Goal: Transaction & Acquisition: Purchase product/service

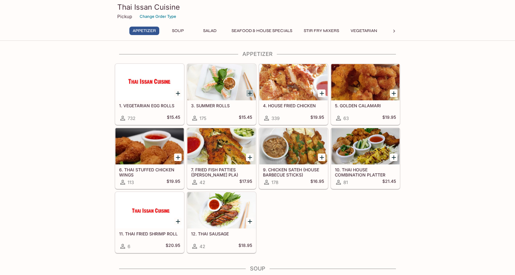
click at [249, 93] on icon "Add 3. SUMMER ROLLS" at bounding box center [249, 93] width 7 height 7
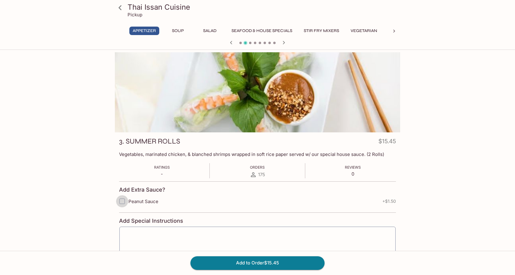
click at [122, 202] on input "Peanut Sauce" at bounding box center [122, 201] width 12 height 12
checkbox input "true"
click at [288, 263] on button "Add to Order $16.95" at bounding box center [258, 262] width 134 height 13
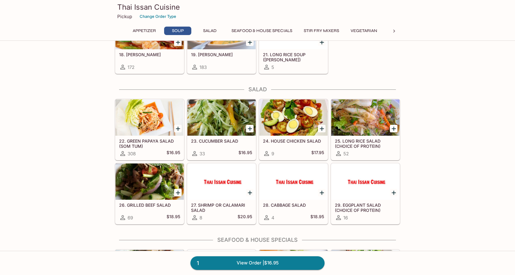
scroll to position [302, 0]
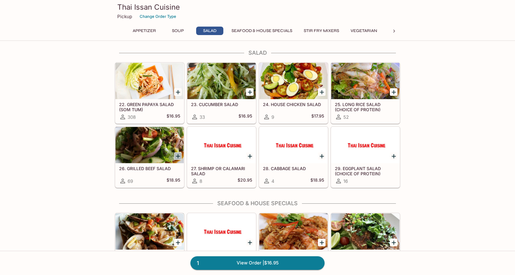
click at [178, 155] on icon "Add 26. GRILLED BEEF SALAD" at bounding box center [177, 156] width 7 height 7
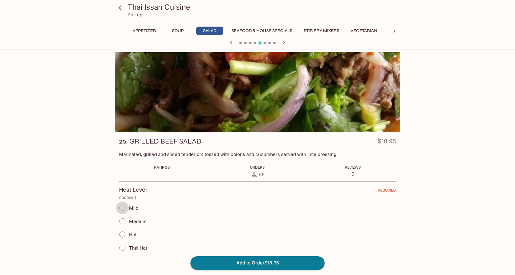
click at [124, 208] on input "Mild" at bounding box center [122, 208] width 13 height 13
radio input "true"
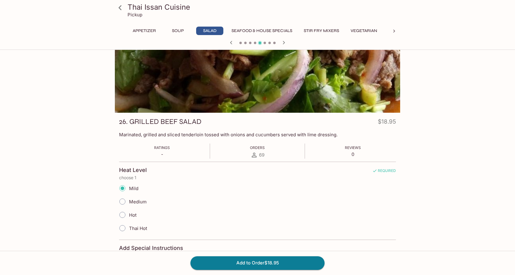
scroll to position [30, 0]
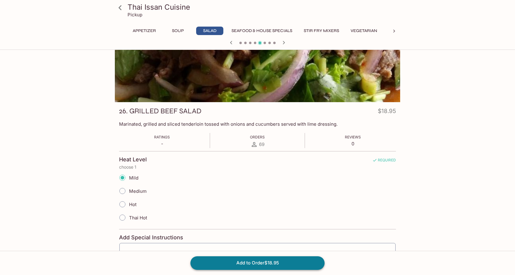
click at [303, 260] on button "Add to Order $18.95" at bounding box center [258, 262] width 134 height 13
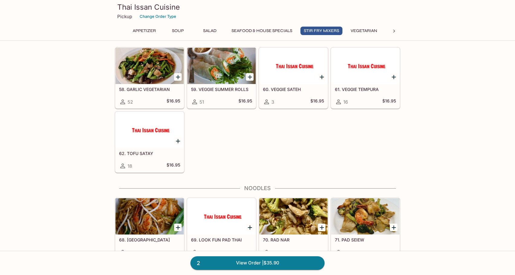
scroll to position [907, 0]
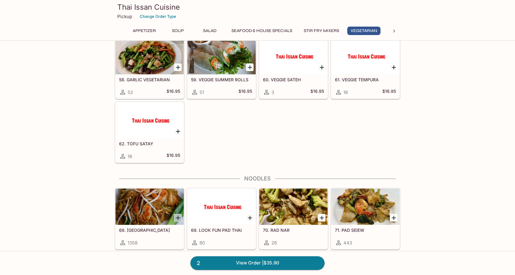
click at [179, 218] on icon "Add 68. PAD THAI" at bounding box center [178, 218] width 4 height 4
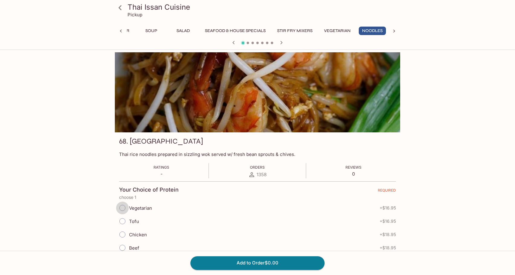
click at [122, 207] on input "Vegetarian" at bounding box center [122, 208] width 13 height 13
radio input "true"
click at [310, 261] on button "Add to Order $16.95" at bounding box center [258, 262] width 134 height 13
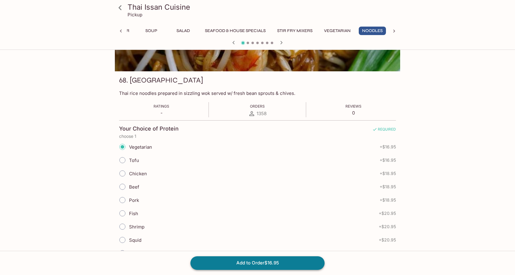
scroll to position [66, 0]
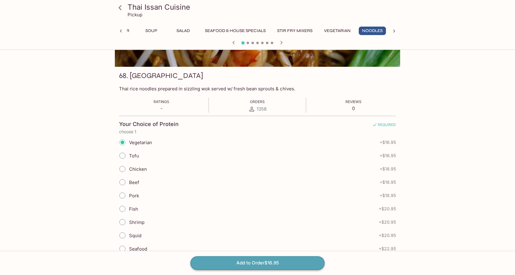
click at [272, 259] on button "Add to Order $16.95" at bounding box center [258, 262] width 134 height 13
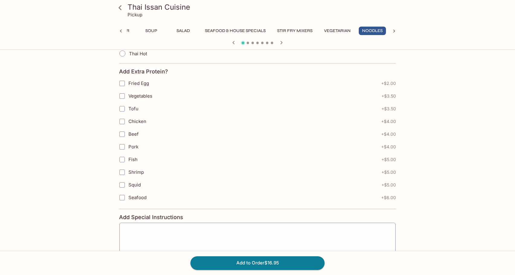
scroll to position [375, 0]
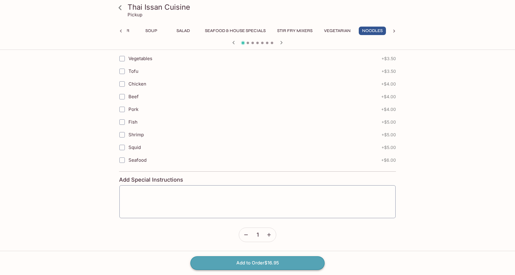
click at [302, 262] on button "Add to Order $16.95" at bounding box center [258, 262] width 134 height 13
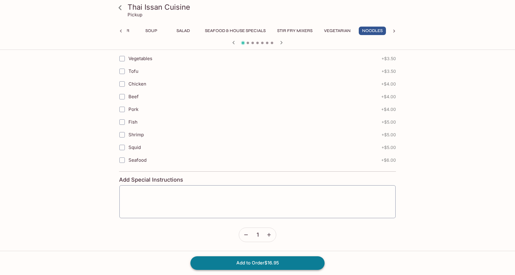
click at [287, 263] on button "Add to Order $16.95" at bounding box center [258, 262] width 134 height 13
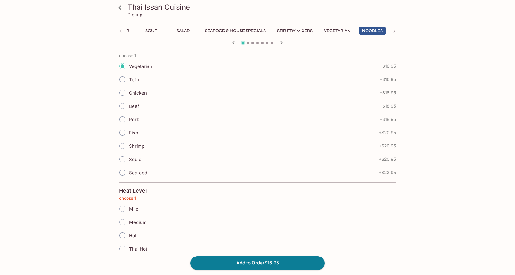
scroll to position [181, 0]
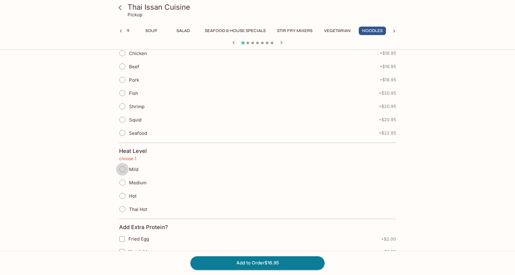
click at [122, 168] on input "Mild" at bounding box center [122, 169] width 13 height 13
radio input "true"
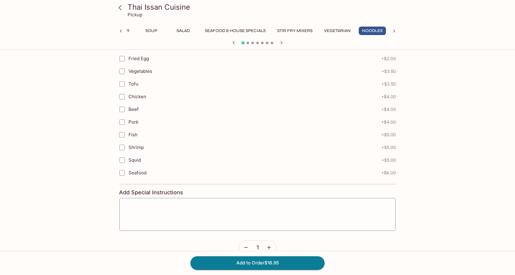
scroll to position [375, 0]
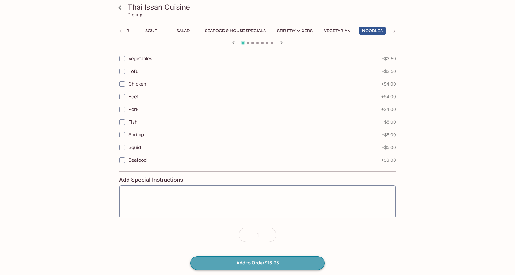
click at [292, 261] on button "Add to Order $16.95" at bounding box center [258, 262] width 134 height 13
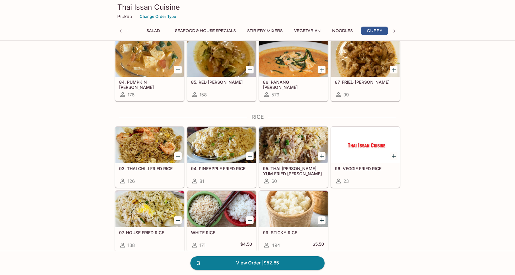
scroll to position [0, 59]
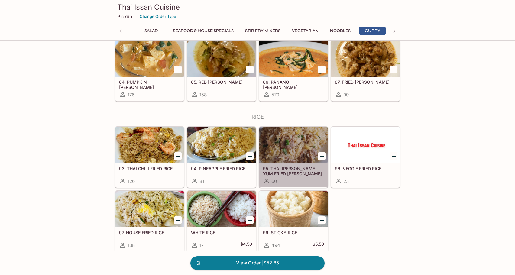
click at [294, 168] on h5 "95. THAI [PERSON_NAME] YUM FRIED [PERSON_NAME]" at bounding box center [293, 171] width 61 height 10
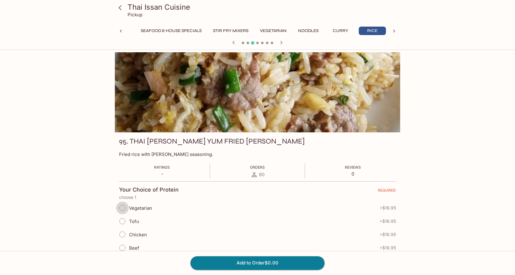
click at [122, 207] on input "Vegetarian" at bounding box center [122, 208] width 13 height 13
radio input "true"
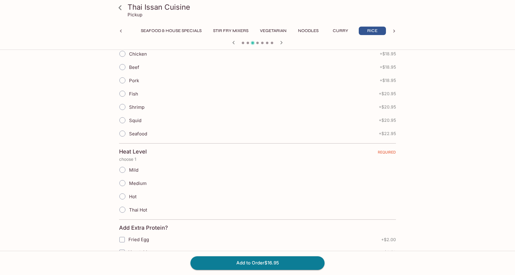
scroll to position [181, 0]
click at [121, 168] on input "Mild" at bounding box center [122, 169] width 13 height 13
radio input "true"
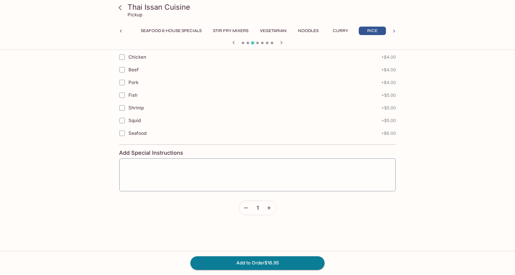
scroll to position [404, 0]
click at [131, 163] on textarea at bounding box center [258, 172] width 268 height 23
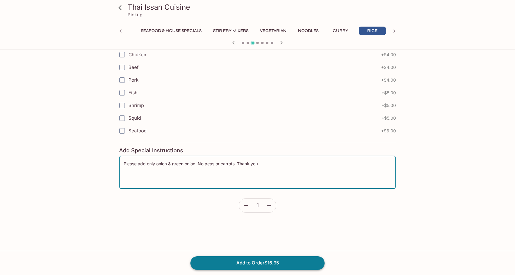
type textarea "Please add only onion & green onion. No peas or carrots. Thank you"
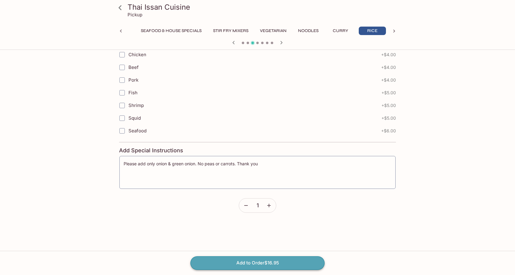
click at [296, 261] on button "Add to Order $16.95" at bounding box center [258, 262] width 134 height 13
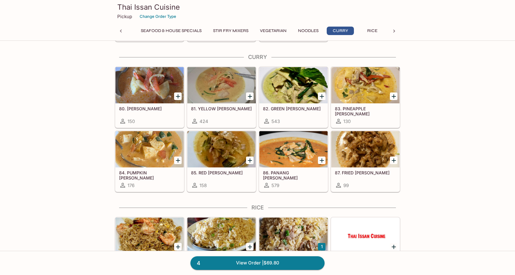
scroll to position [1178, 0]
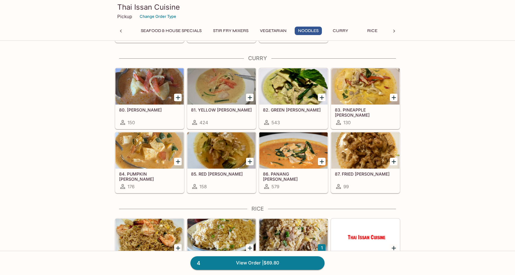
click at [323, 162] on icon "Add 86. PANANG CURRY" at bounding box center [322, 162] width 4 height 4
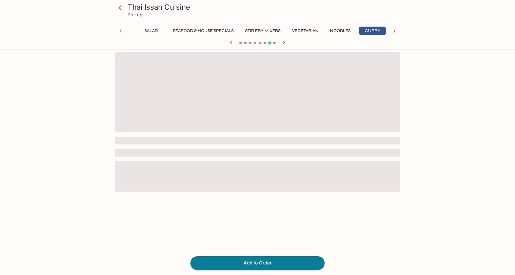
scroll to position [0, 59]
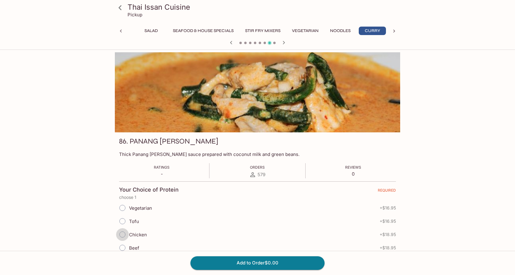
click at [123, 235] on input "Chicken" at bounding box center [122, 234] width 13 height 13
radio input "true"
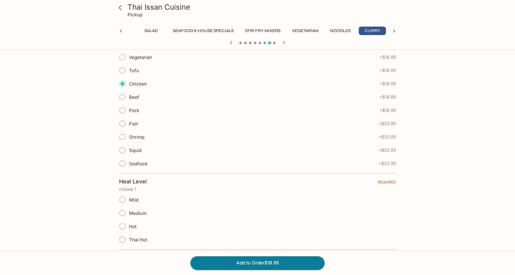
scroll to position [151, 0]
click at [122, 199] on input "Mild" at bounding box center [122, 199] width 13 height 13
radio input "true"
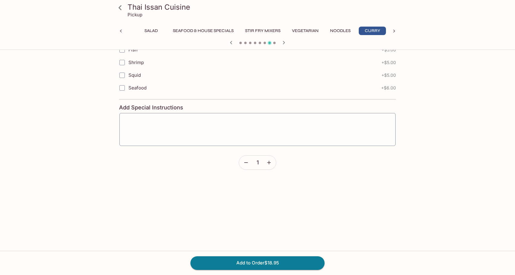
scroll to position [527, 0]
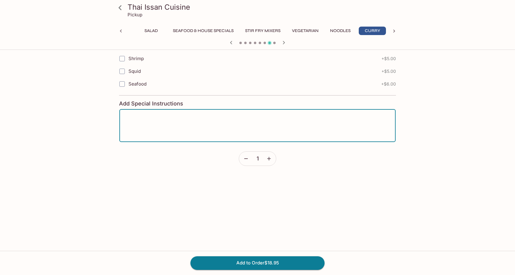
click at [130, 115] on textarea at bounding box center [258, 125] width 268 height 23
type textarea "Please - not spicy"
click at [293, 261] on button "Add to Order $18.95" at bounding box center [258, 262] width 134 height 13
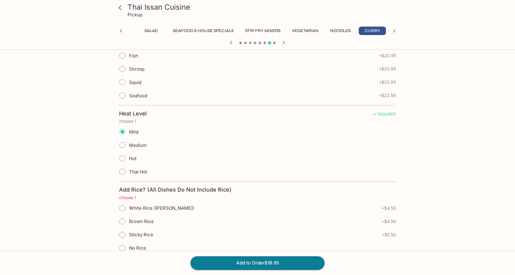
scroll to position [247, 0]
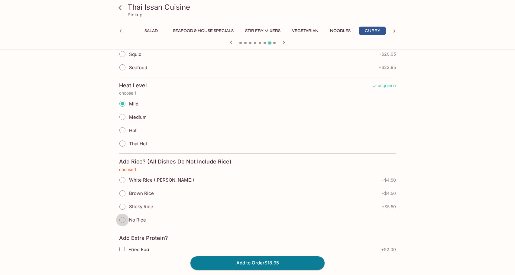
click at [123, 219] on input "No Rice" at bounding box center [122, 220] width 13 height 13
radio input "true"
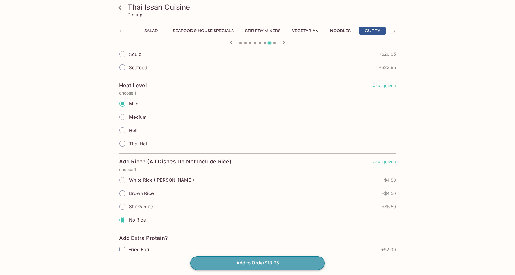
click at [294, 262] on button "Add to Order $18.95" at bounding box center [258, 262] width 134 height 13
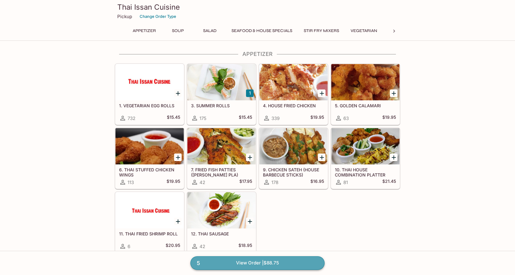
click at [232, 260] on link "5 View Order | $88.75" at bounding box center [258, 262] width 134 height 13
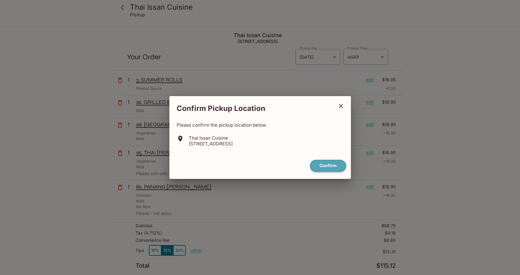
click at [334, 167] on button "Confirm" at bounding box center [328, 166] width 36 height 12
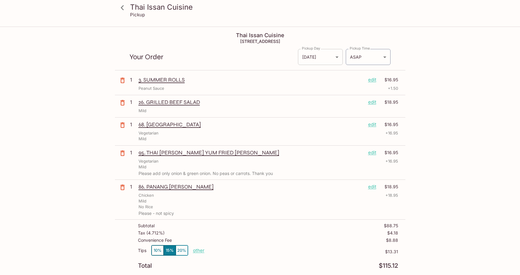
click at [334, 57] on body "Thai Issan Cuisine Pickup Thai Issan Cuisine [STREET_ADDRESS] Your Order Pickup…" at bounding box center [260, 164] width 520 height 275
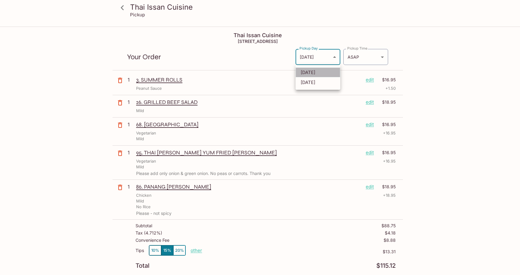
click at [319, 72] on li "[DATE]" at bounding box center [317, 72] width 45 height 10
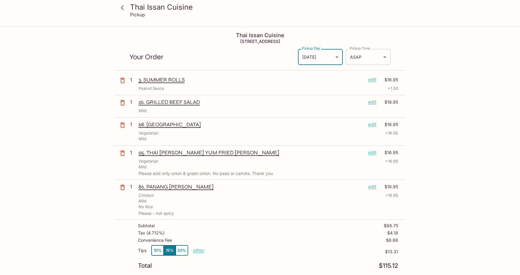
click at [382, 56] on body "Thai Issan Cuisine Pickup Thai Issan Cuisine [STREET_ADDRESS] Your Order Pickup…" at bounding box center [260, 164] width 520 height 275
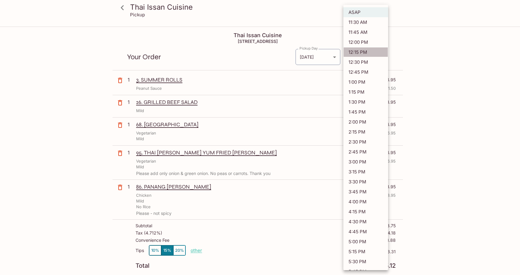
click at [369, 52] on li "12:15 PM" at bounding box center [365, 52] width 45 height 10
type input "[DATE]T22:15:54.000000Z"
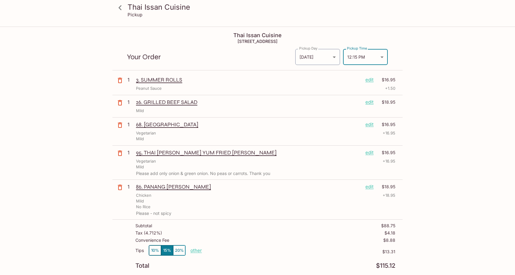
click at [120, 6] on icon at bounding box center [120, 7] width 3 height 5
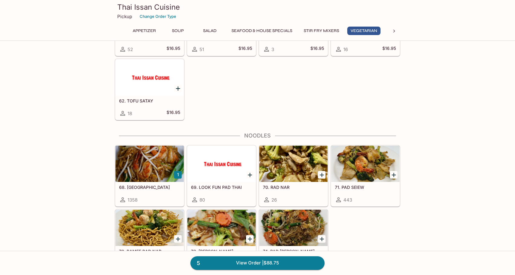
scroll to position [968, 0]
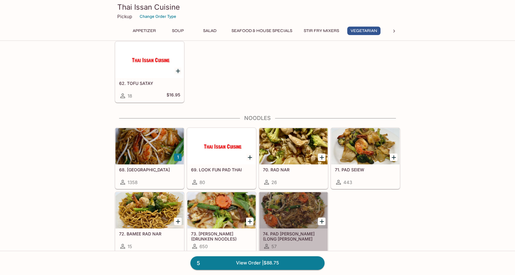
click at [289, 210] on div at bounding box center [293, 210] width 68 height 36
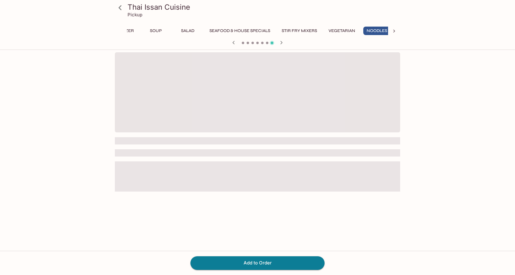
scroll to position [0, 27]
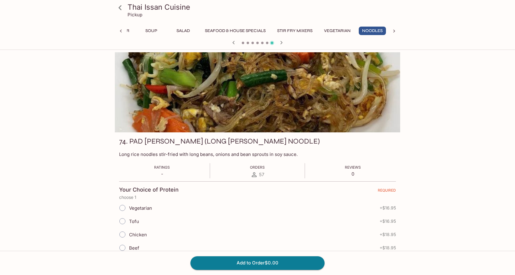
click at [119, 7] on icon at bounding box center [120, 7] width 3 height 5
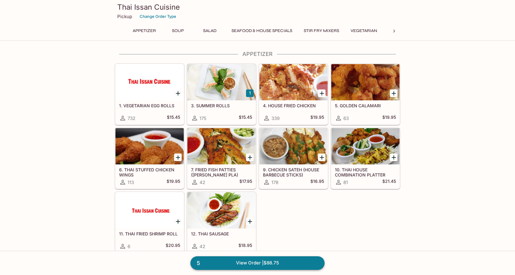
click at [225, 264] on link "5 View Order | $88.75" at bounding box center [258, 262] width 134 height 13
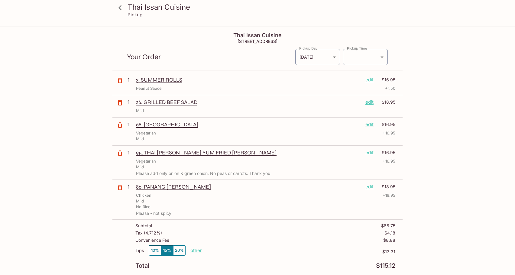
click at [122, 8] on icon at bounding box center [120, 7] width 11 height 11
click at [121, 6] on icon at bounding box center [120, 7] width 11 height 11
